Goal: Information Seeking & Learning: Learn about a topic

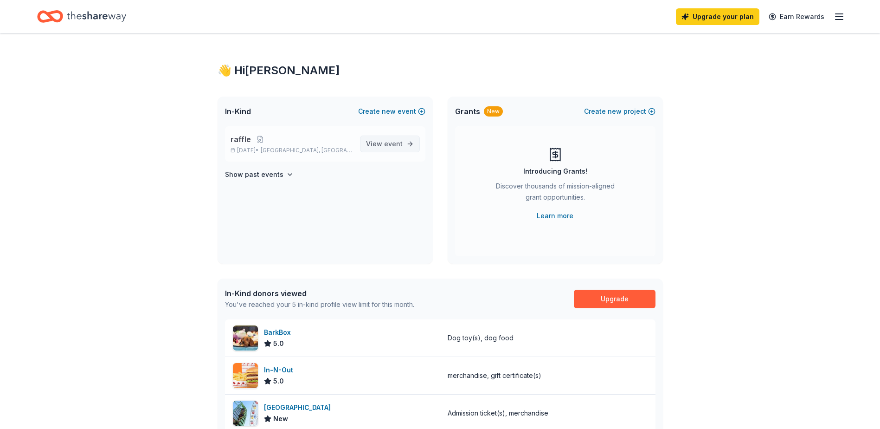
click at [379, 143] on span "View event" at bounding box center [384, 143] width 37 height 11
click at [407, 144] on link "View event" at bounding box center [390, 143] width 60 height 17
click at [384, 141] on span "View event" at bounding box center [384, 143] width 37 height 11
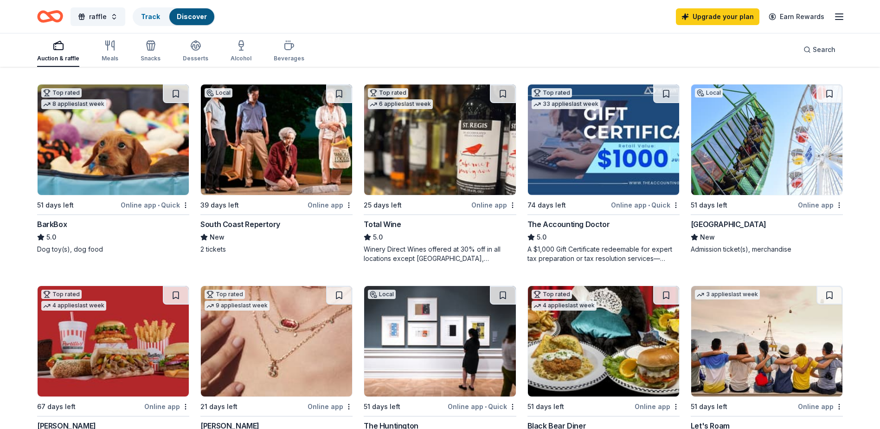
scroll to position [325, 0]
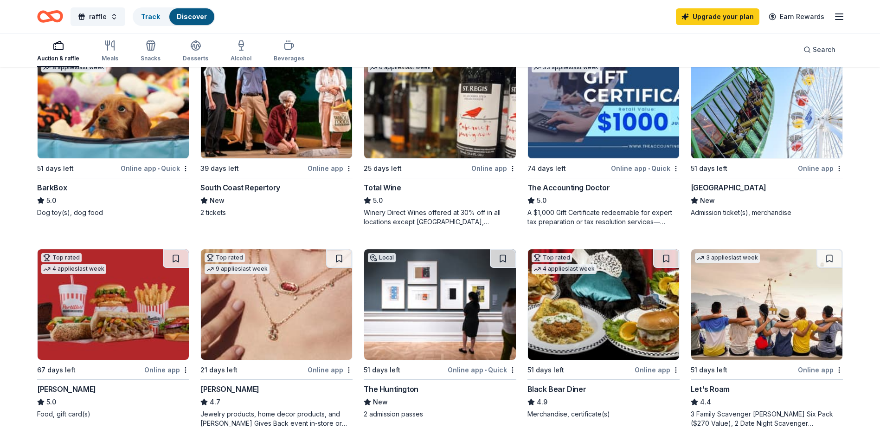
click at [326, 121] on img at bounding box center [276, 103] width 151 height 110
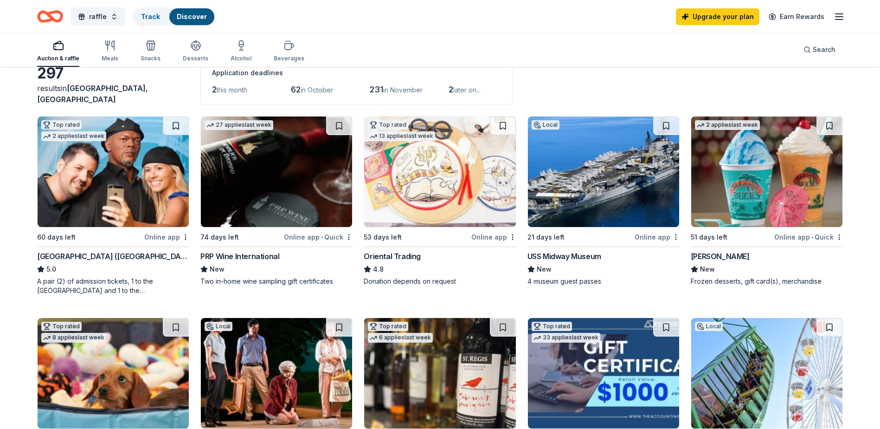
scroll to position [139, 0]
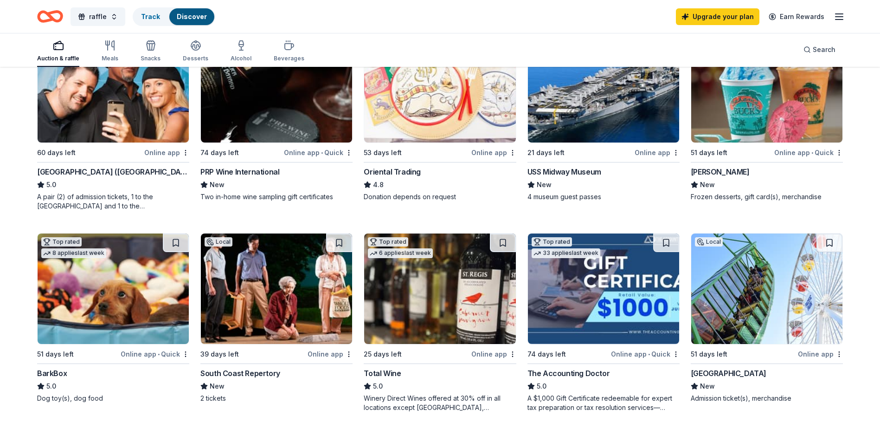
click at [298, 279] on img at bounding box center [276, 288] width 151 height 110
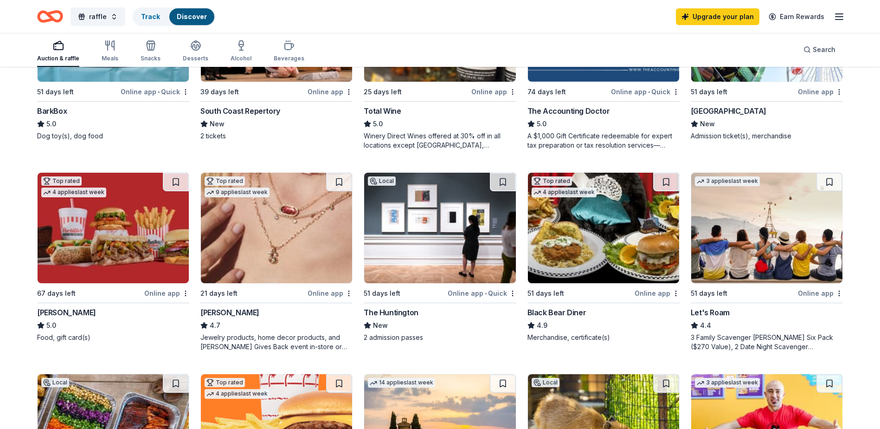
scroll to position [418, 0]
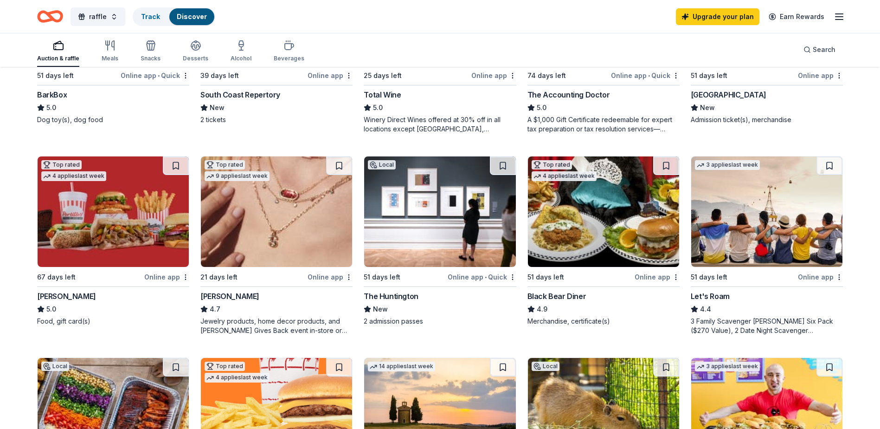
click at [449, 227] on img at bounding box center [439, 211] width 151 height 110
click at [482, 237] on img at bounding box center [439, 211] width 151 height 110
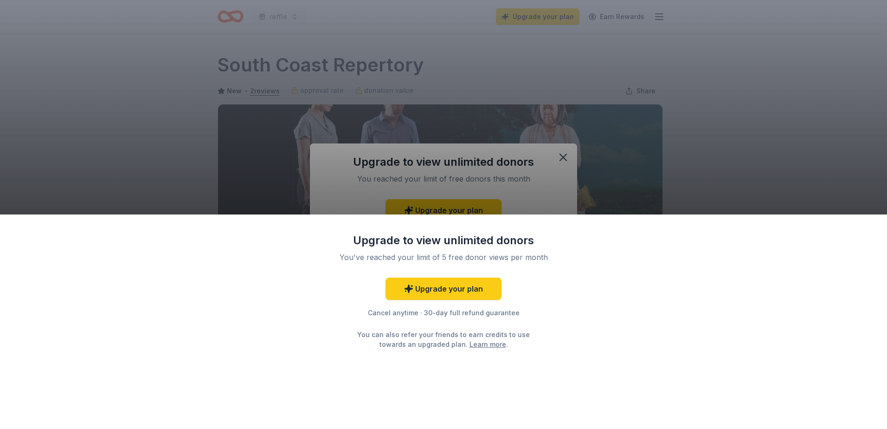
click at [567, 172] on div "Upgrade to view unlimited donors You've reached your limit of 5 free donor view…" at bounding box center [443, 214] width 887 height 429
click at [566, 153] on div "Upgrade to view unlimited donors You've reached your limit of 5 free donor view…" at bounding box center [443, 214] width 887 height 429
click at [561, 154] on div "Upgrade to view unlimited donors You've reached your limit of 5 free donor view…" at bounding box center [443, 214] width 887 height 429
click at [579, 323] on div "Upgrade to view unlimited donors You've reached your limit of 5 free donor view…" at bounding box center [443, 321] width 887 height 214
